Goal: Check status

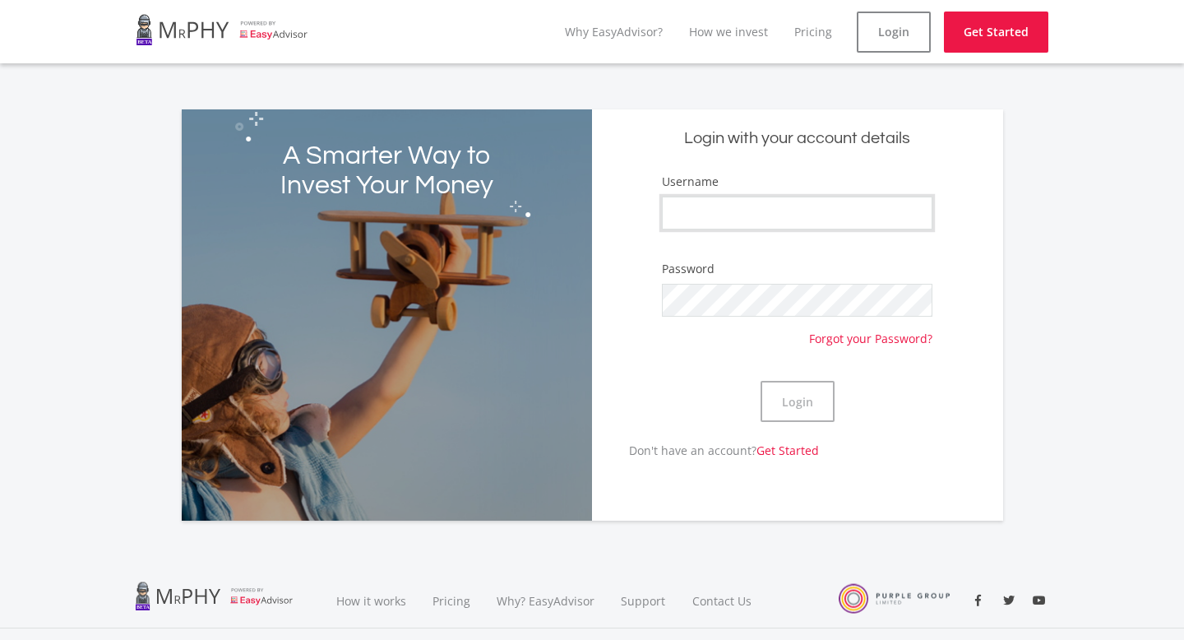
type input "oka_t"
click at [761, 381] on button "Login" at bounding box center [798, 401] width 74 height 41
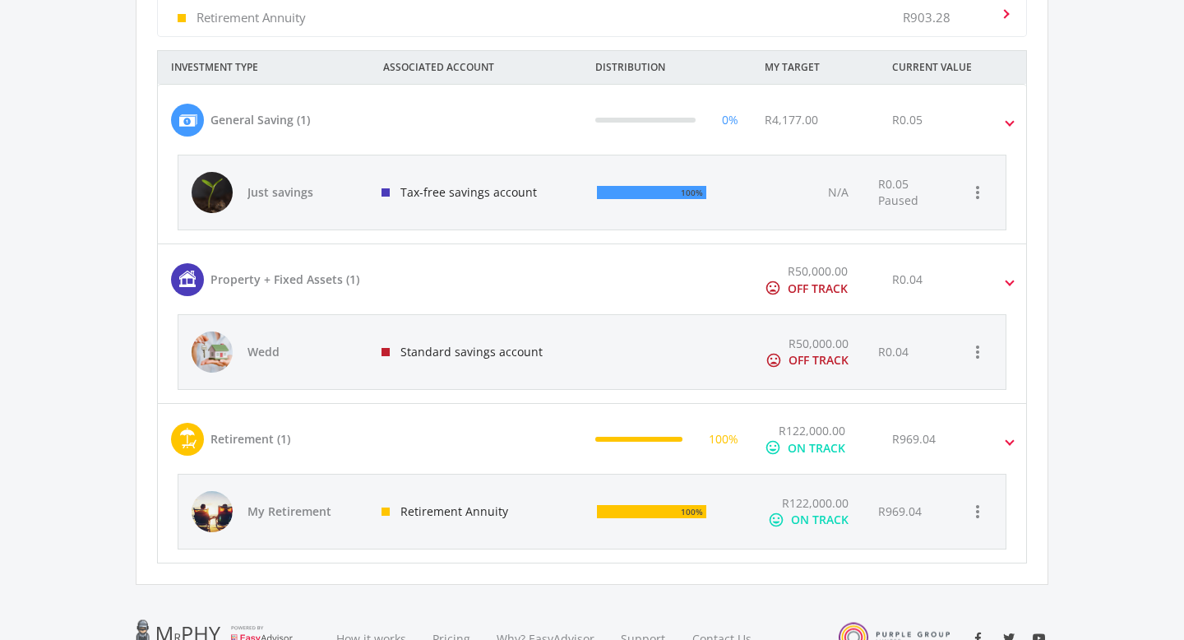
scroll to position [822, 0]
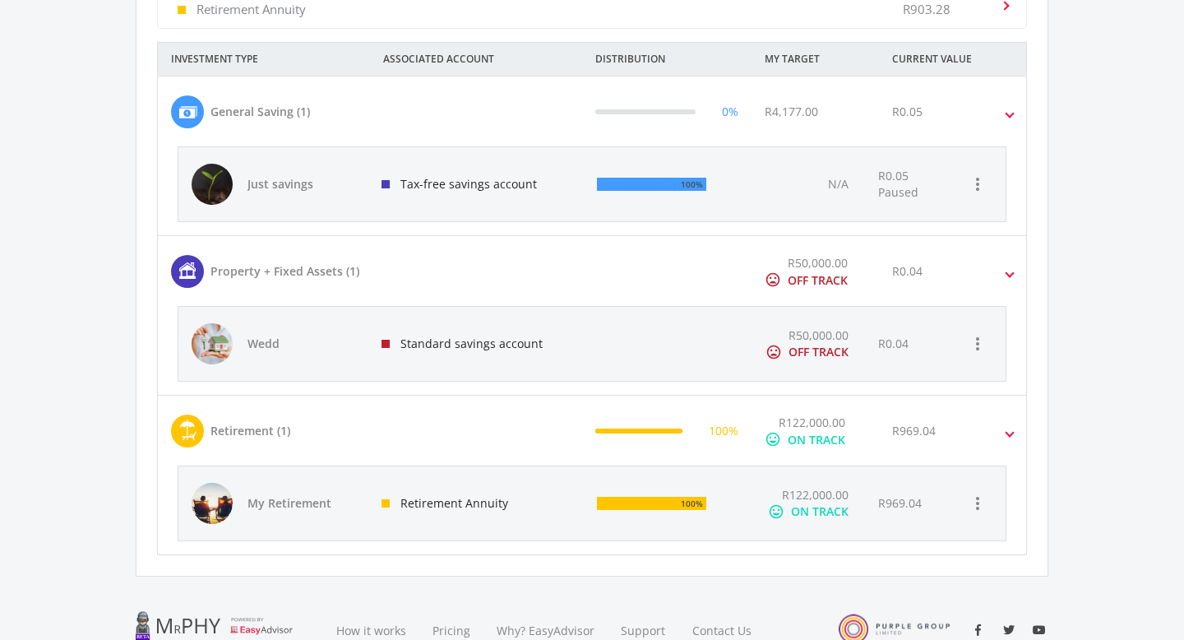
click at [1016, 266] on mat-expansion-panel-header "Property + Fixed Assets (1) R50,000.00 mood_bad OFF TRACK R0.04" at bounding box center [592, 271] width 868 height 70
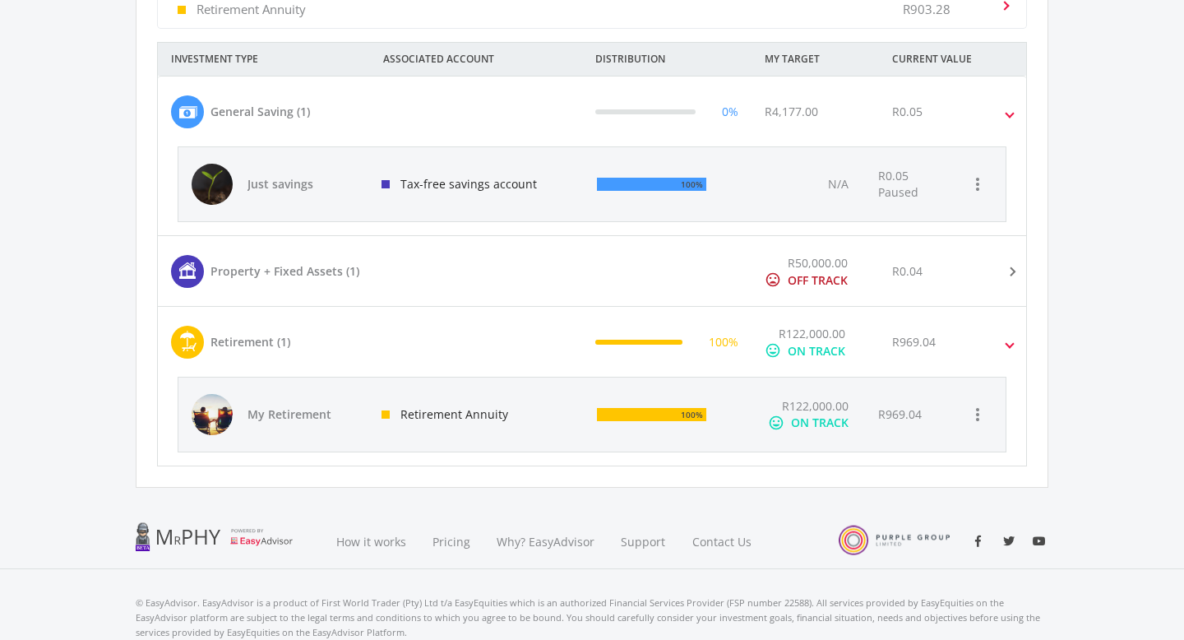
scroll to position [827, 0]
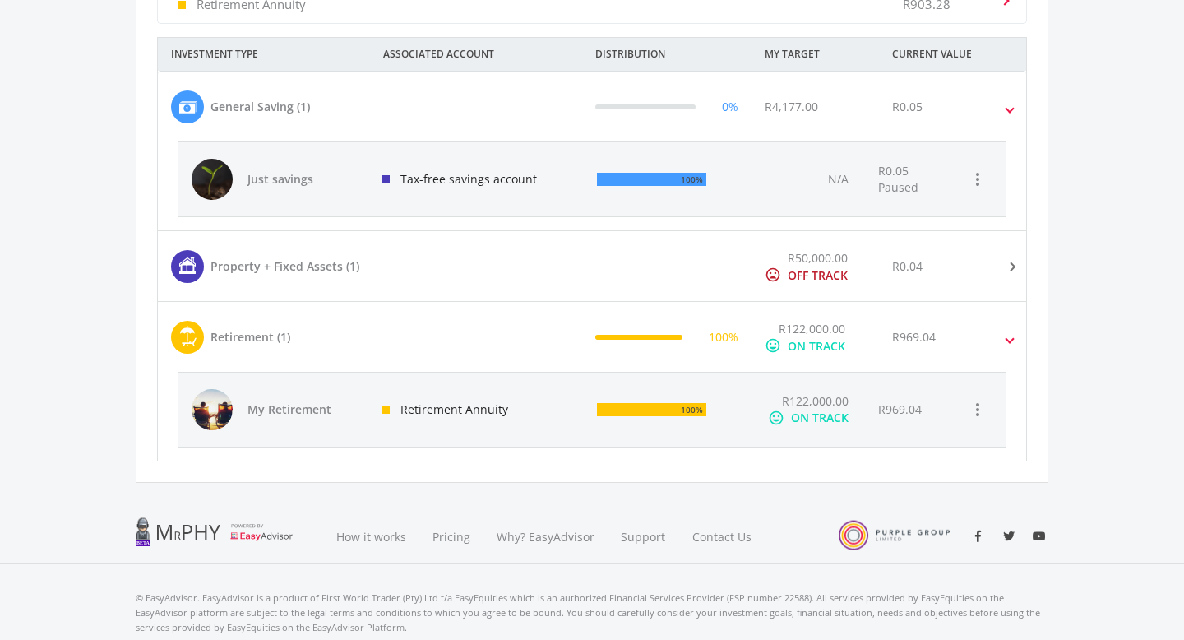
click at [1012, 103] on span at bounding box center [1009, 107] width 7 height 19
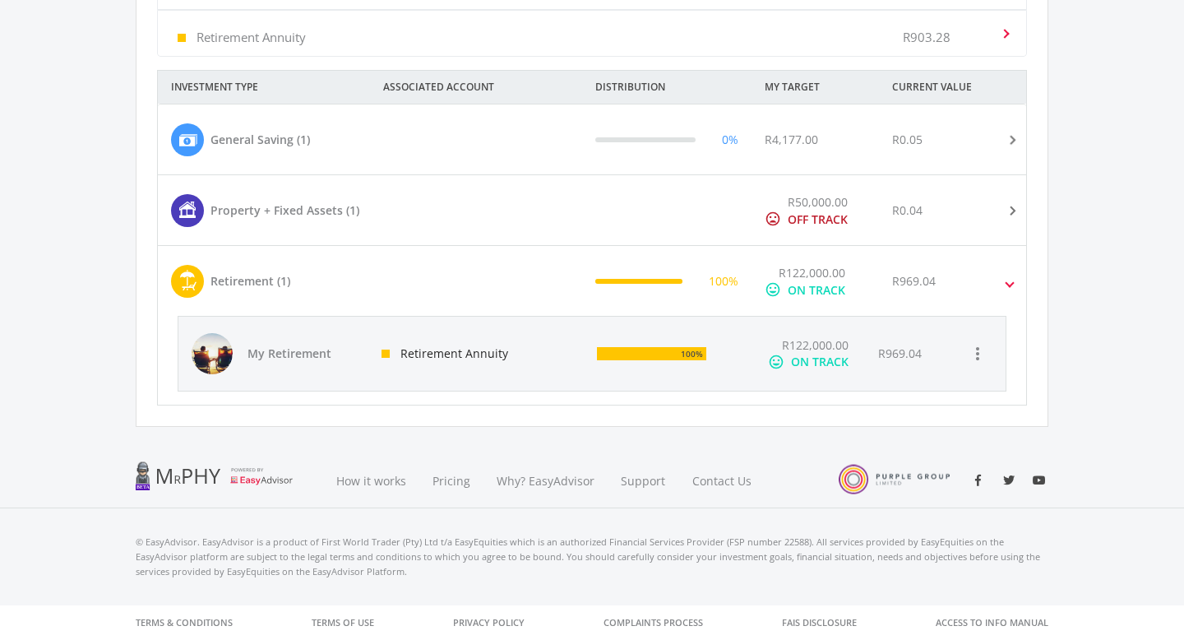
scroll to position [794, 0]
click at [849, 350] on div "R122,000.00 mood ON TRACK" at bounding box center [807, 354] width 116 height 74
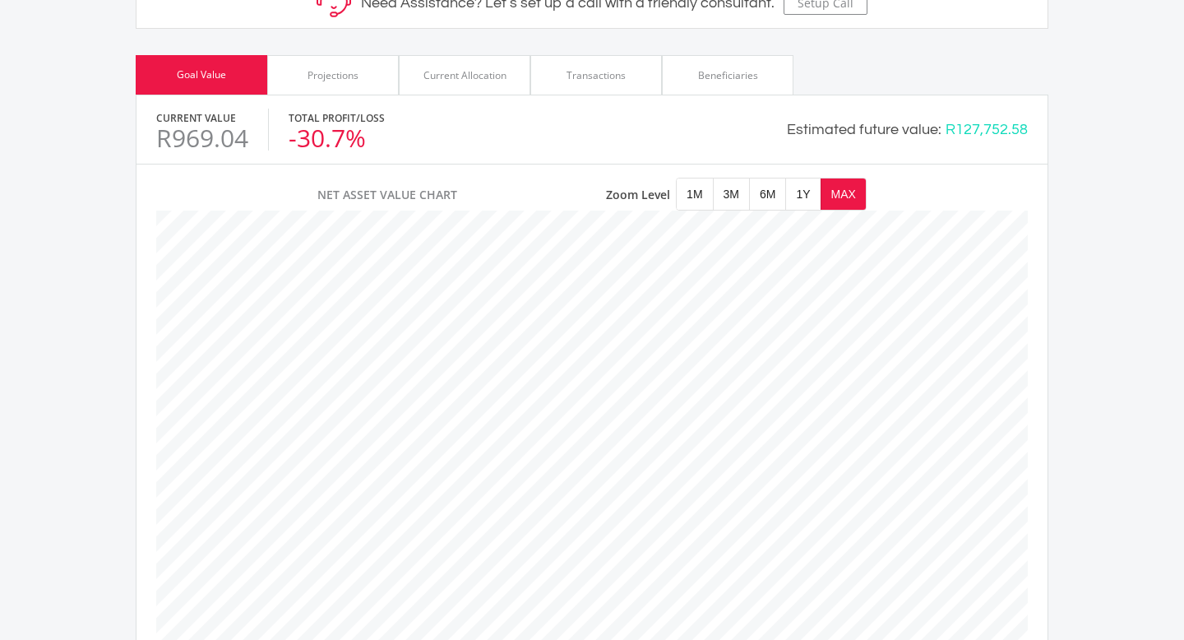
scroll to position [831, 0]
click at [365, 56] on div "Projections" at bounding box center [333, 75] width 132 height 39
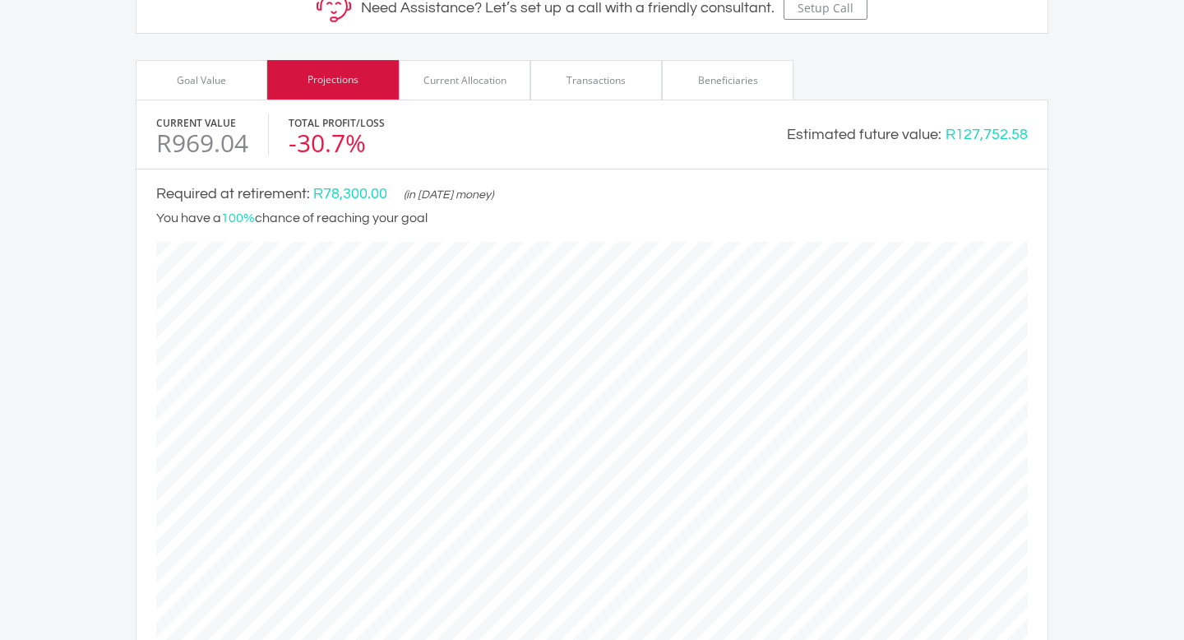
scroll to position [611, 911]
click at [469, 73] on div "Current Allocation" at bounding box center [464, 80] width 83 height 15
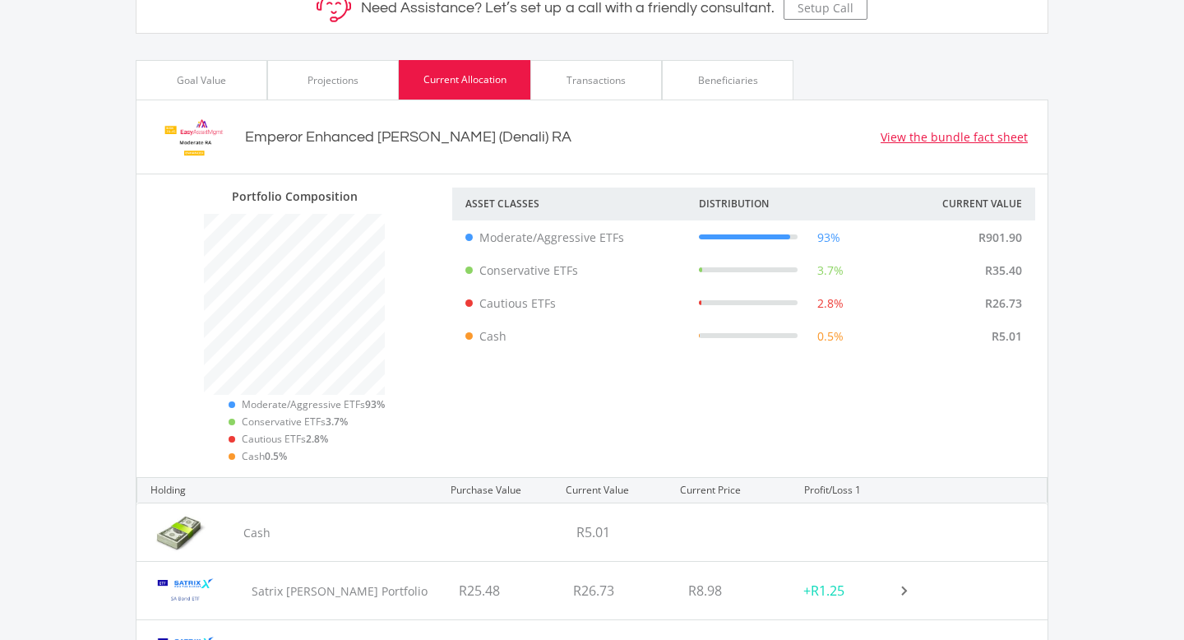
scroll to position [0, 0]
